Goal: Task Accomplishment & Management: Manage account settings

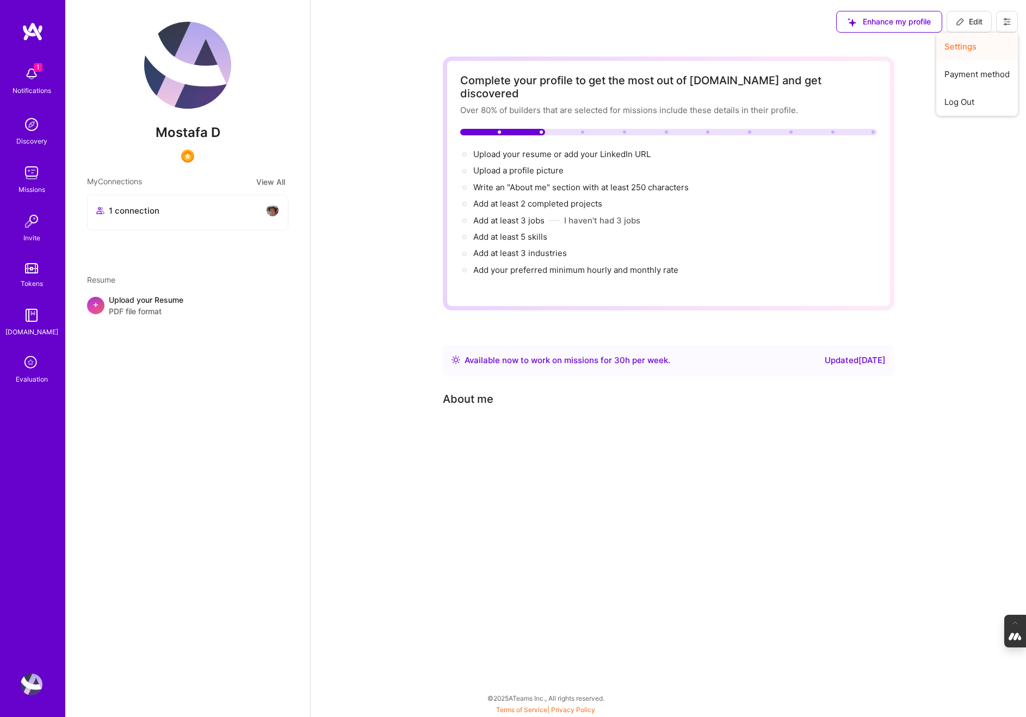
click at [965, 51] on button "Settings" at bounding box center [977, 47] width 82 height 28
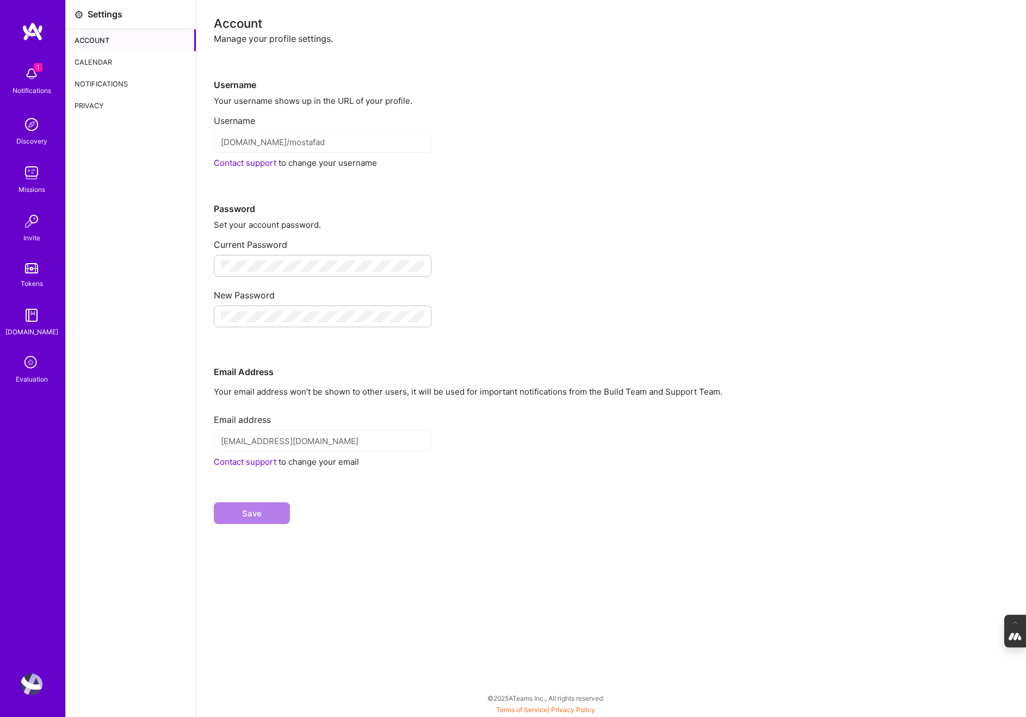
click at [96, 64] on div "Calendar" at bounding box center [131, 62] width 130 height 22
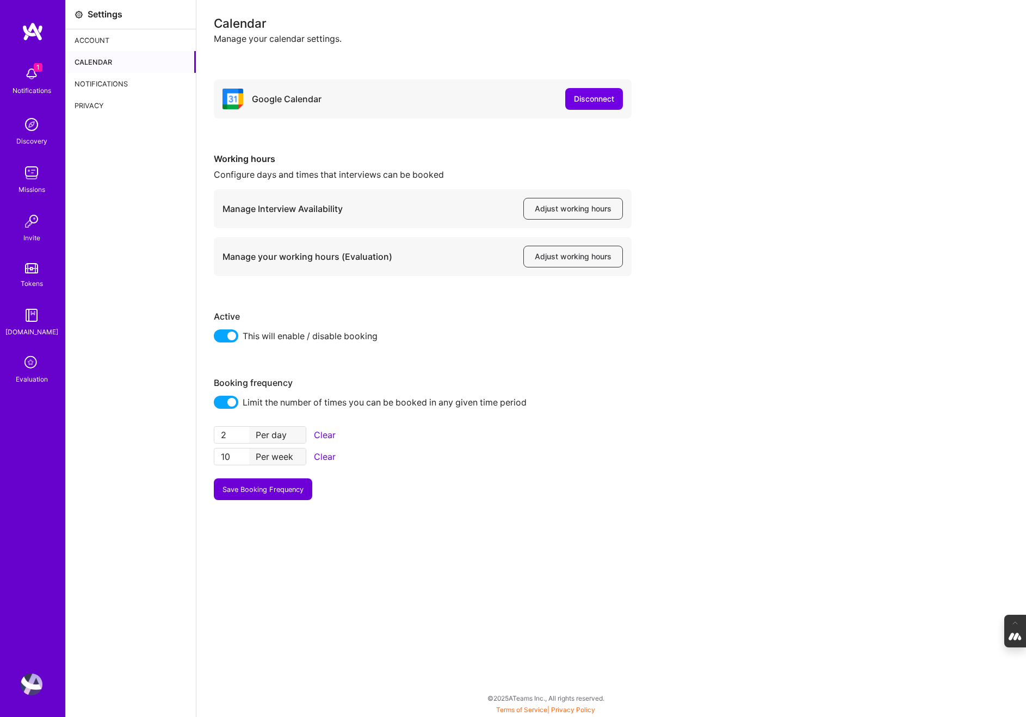
click at [32, 680] on img at bounding box center [32, 685] width 22 height 22
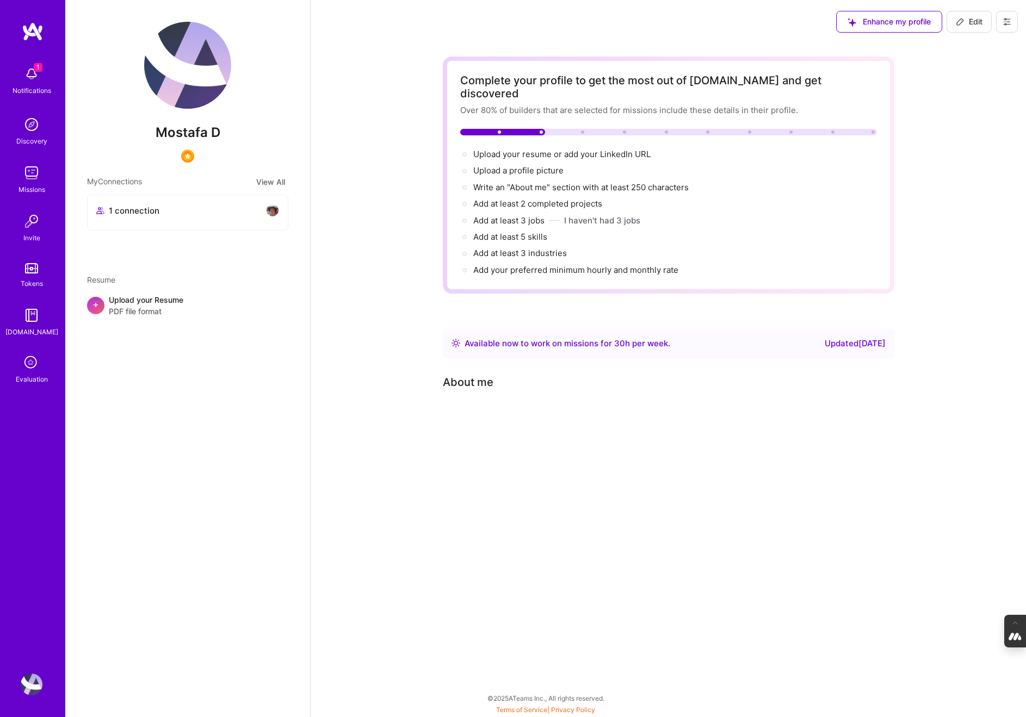
click at [1010, 17] on icon at bounding box center [1007, 21] width 9 height 9
click at [966, 109] on button "Log Out" at bounding box center [977, 102] width 82 height 28
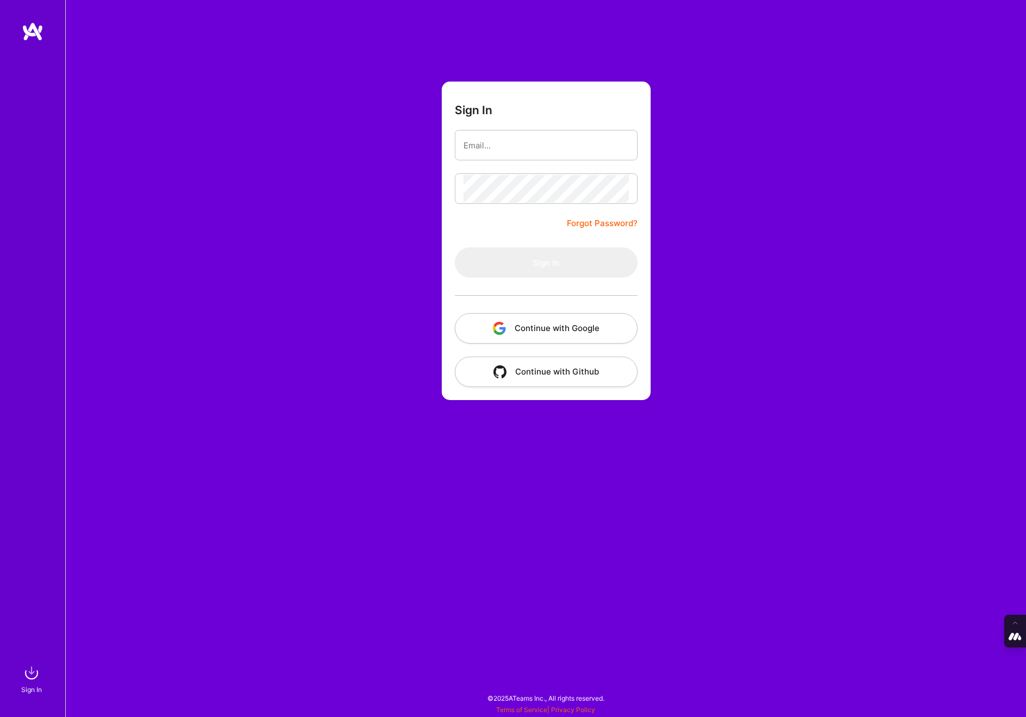
click at [542, 323] on button "Continue with Google" at bounding box center [546, 328] width 183 height 30
